Goal: Information Seeking & Learning: Learn about a topic

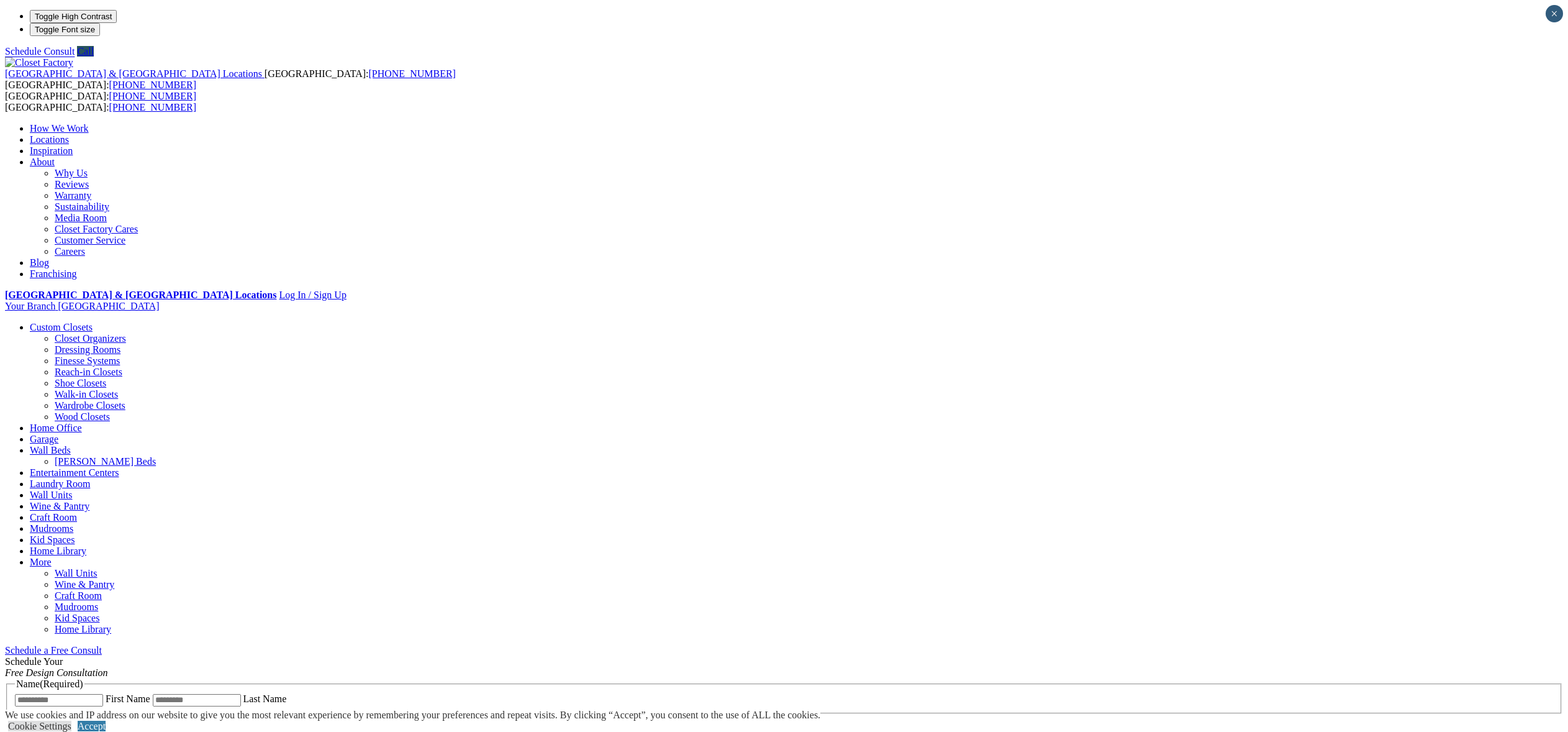
click at [156, 456] on link "[PERSON_NAME] Beds" at bounding box center [105, 462] width 101 height 11
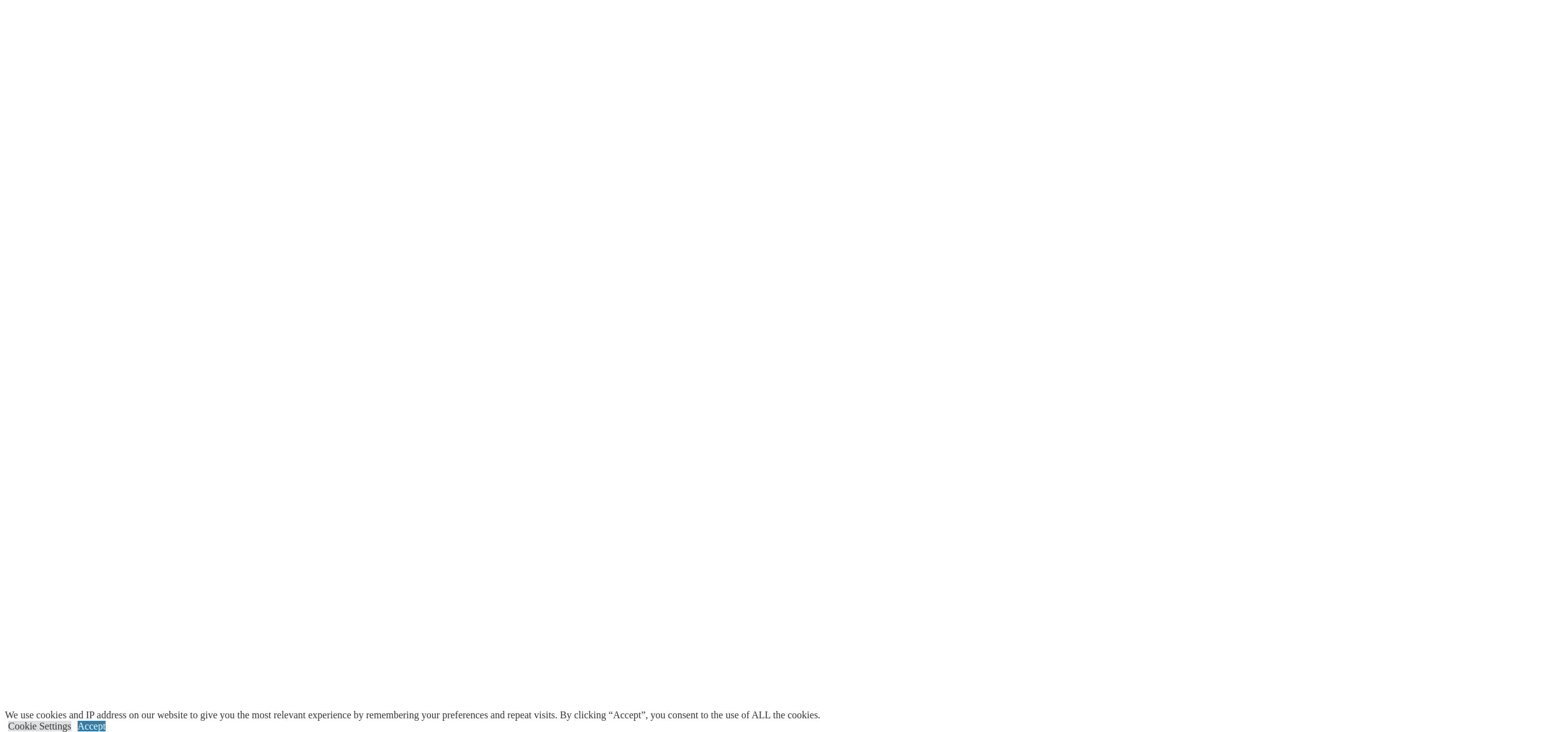
scroll to position [2330, 0]
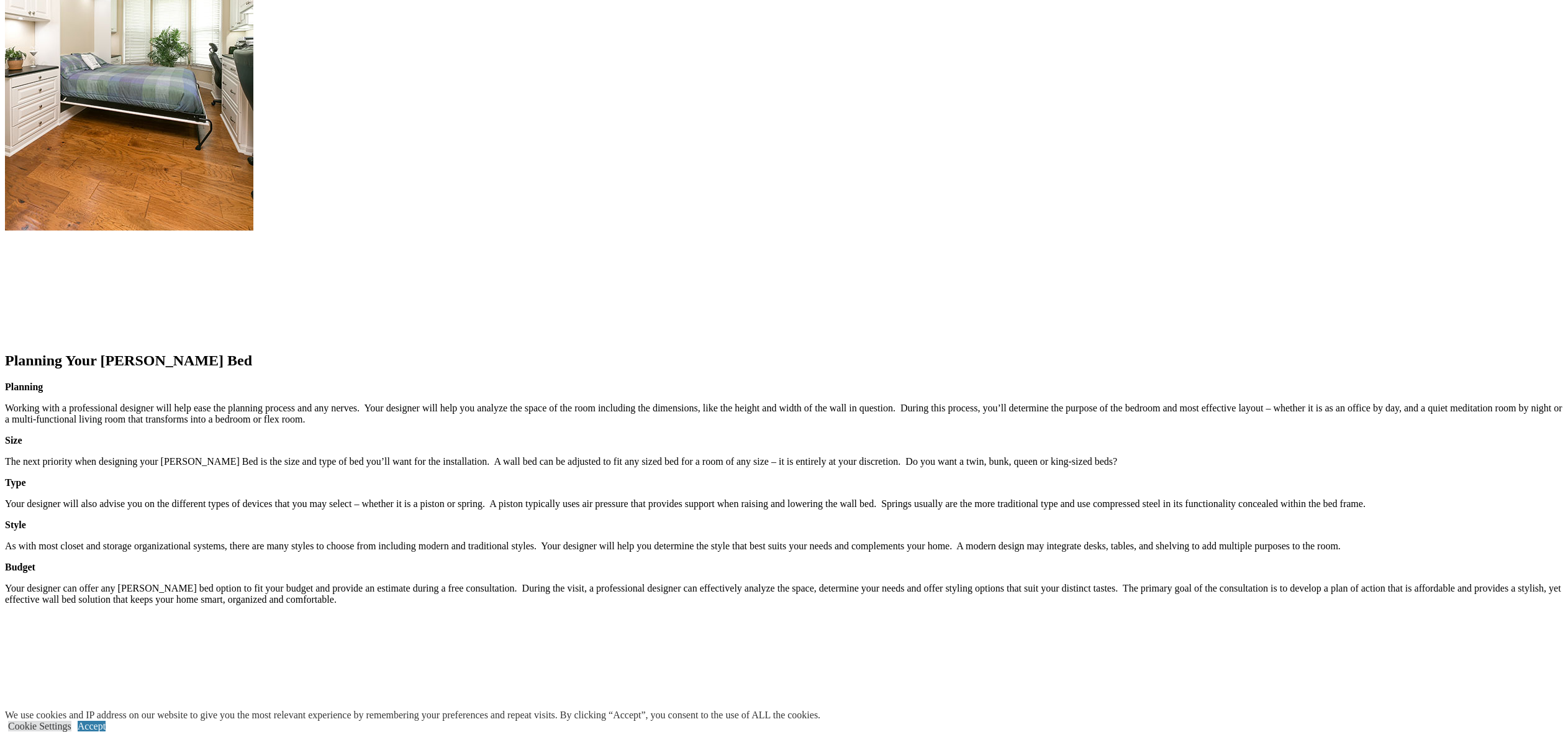
scroll to position [1584, 0]
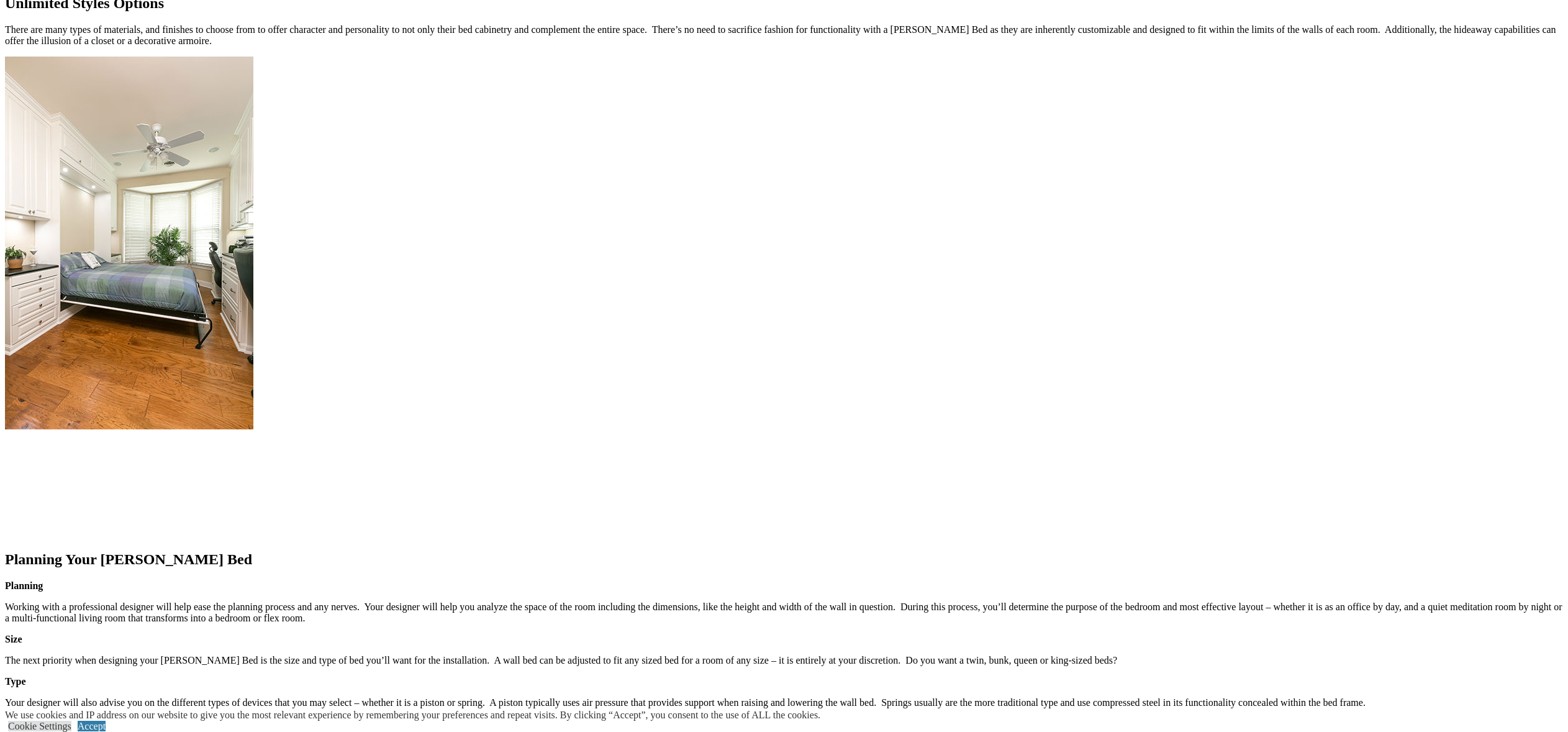
scroll to position [1378, 0]
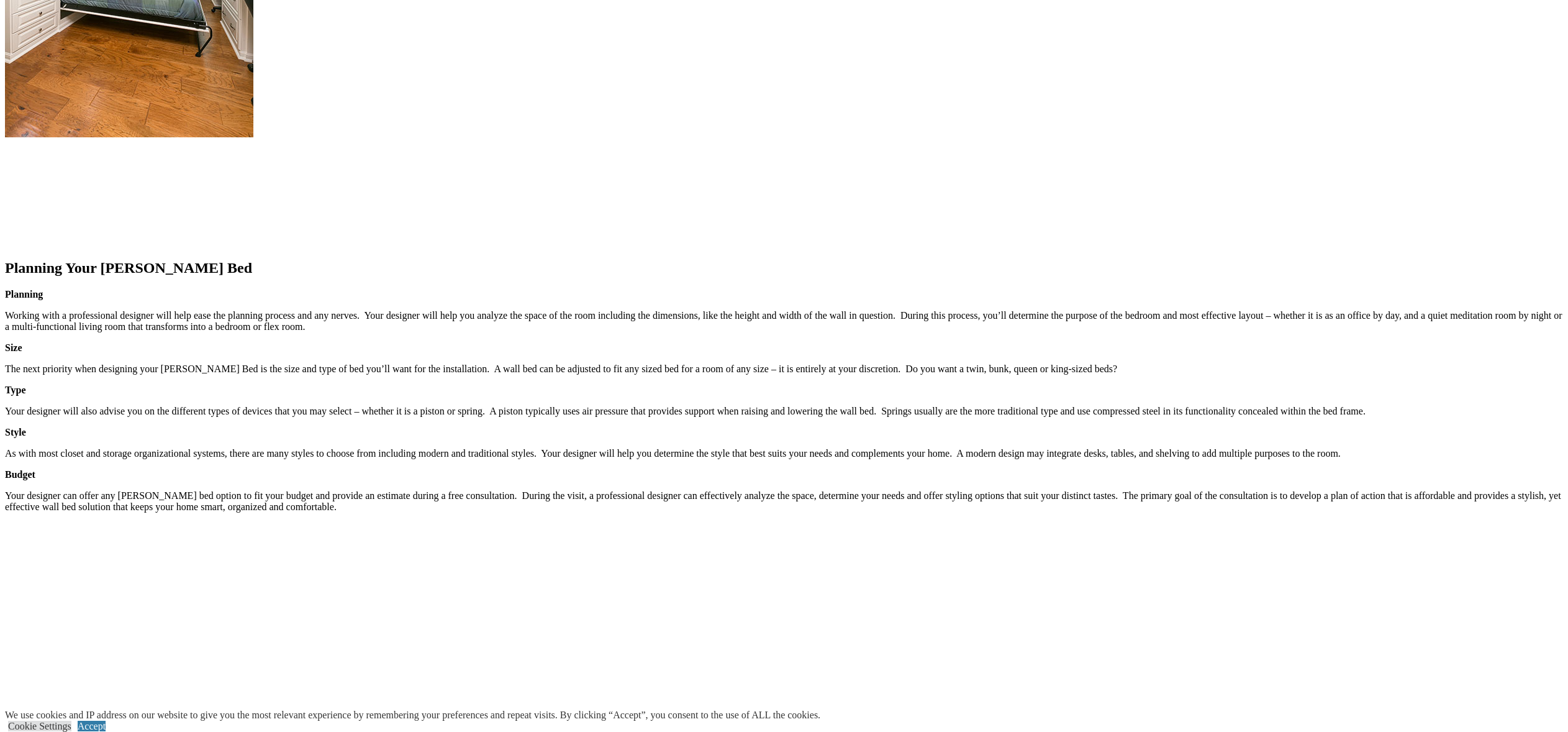
scroll to position [1359, 0]
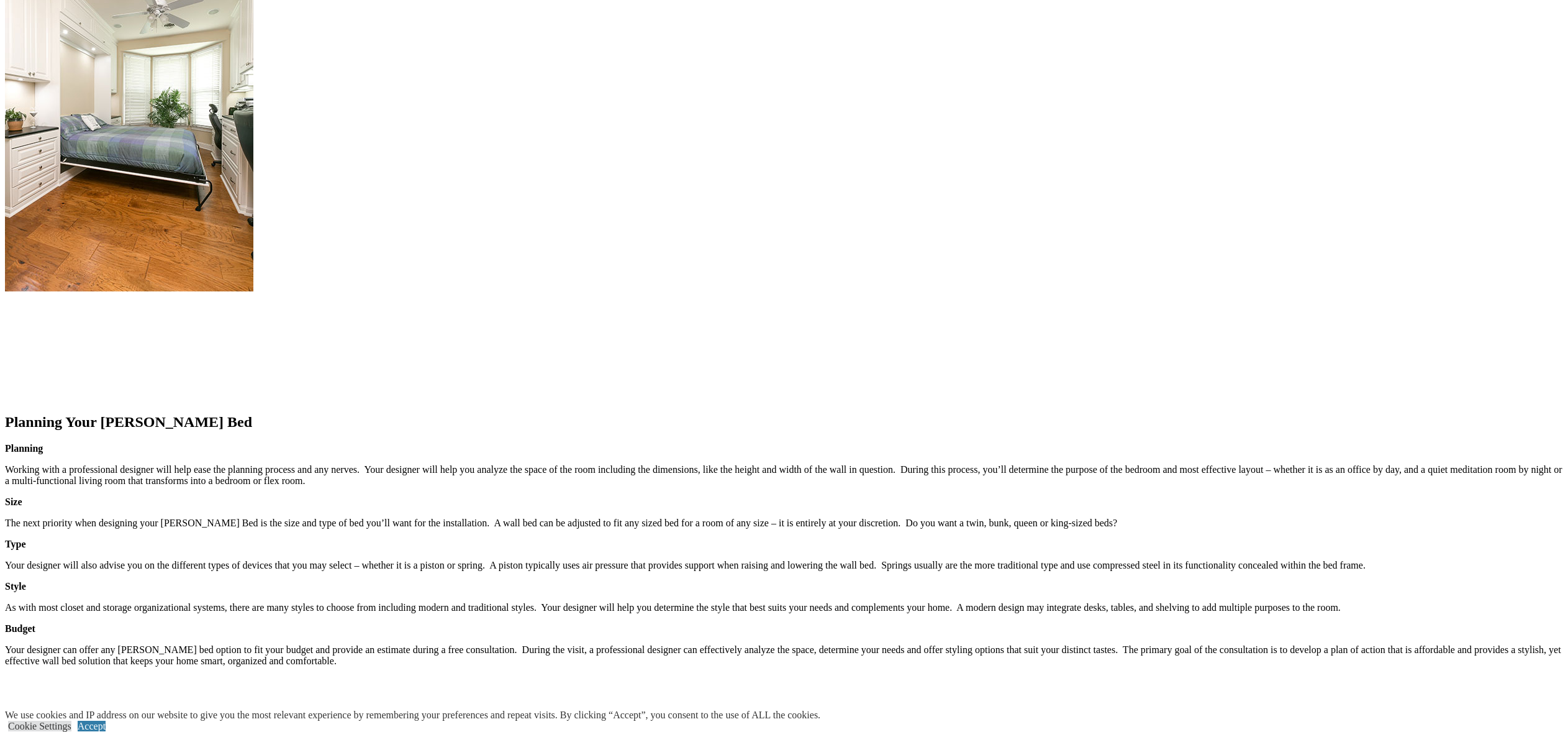
scroll to position [1221, 0]
